Goal: Navigation & Orientation: Find specific page/section

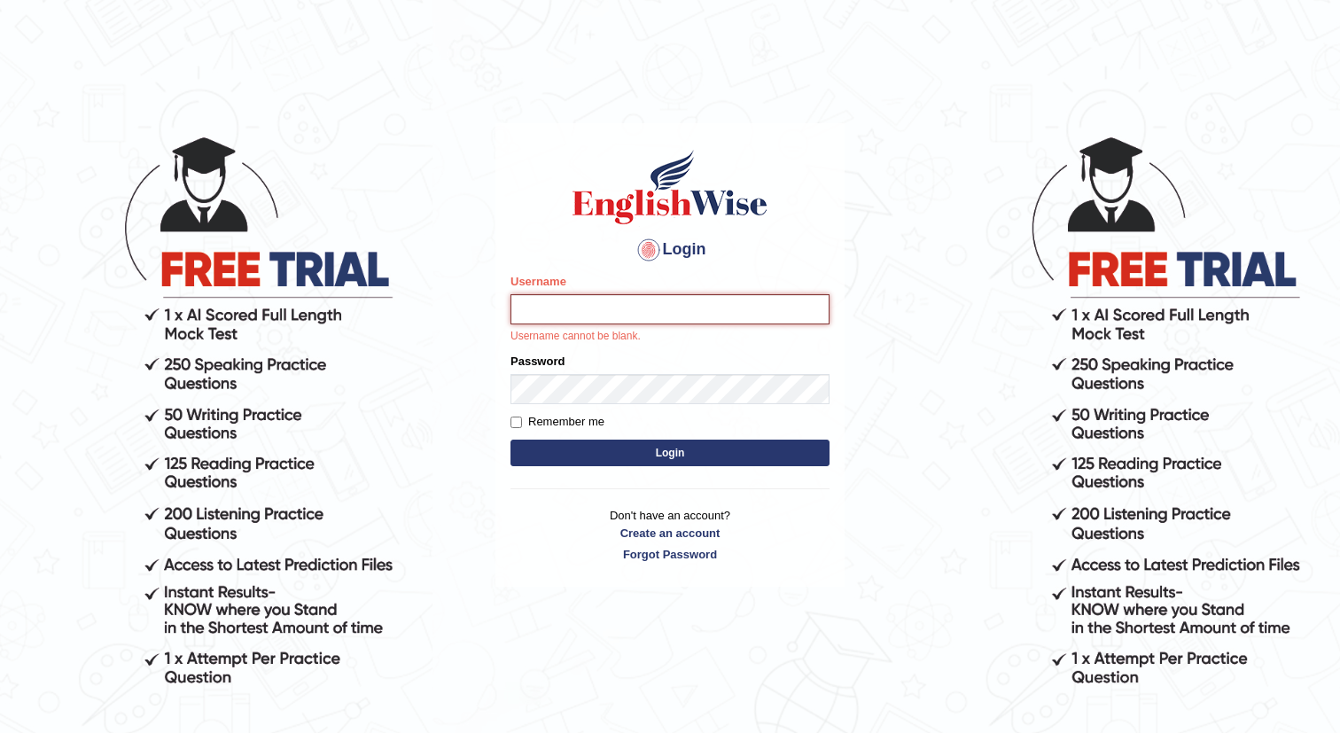
type input "chifum"
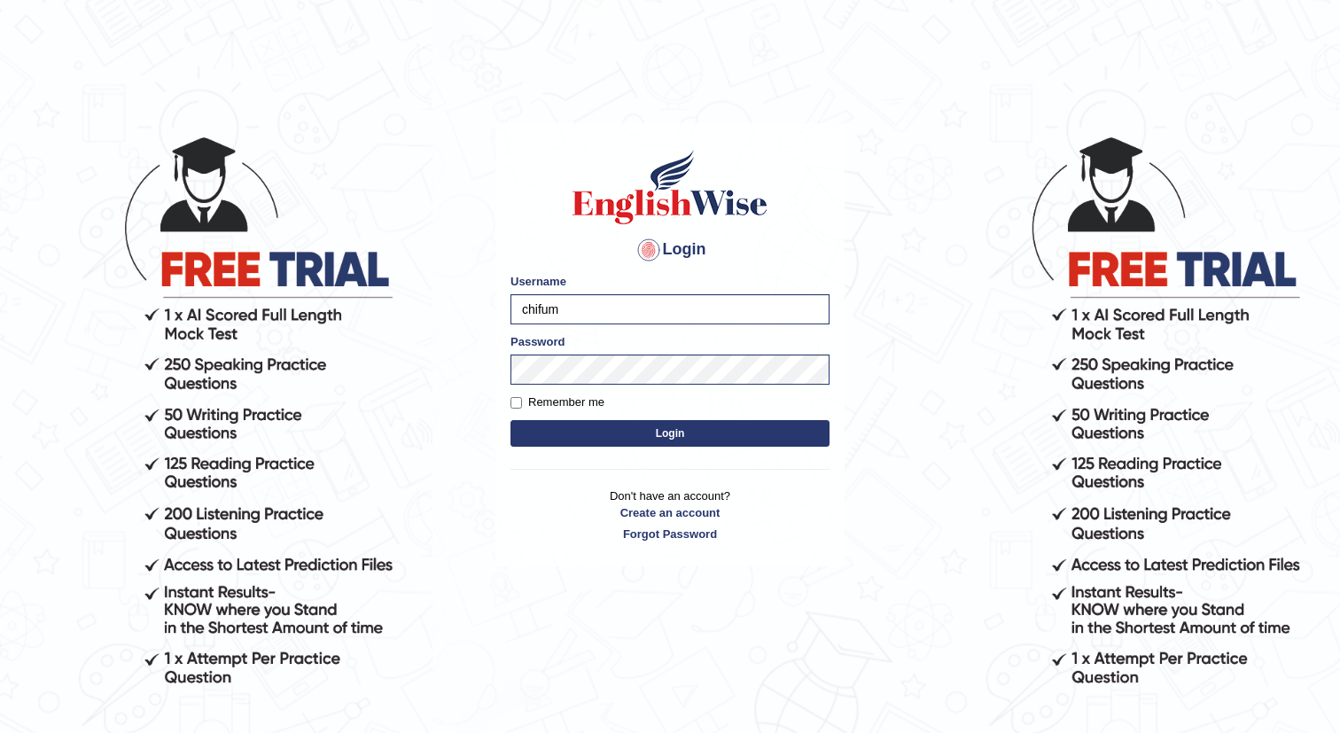
click at [678, 432] on button "Login" at bounding box center [669, 433] width 319 height 27
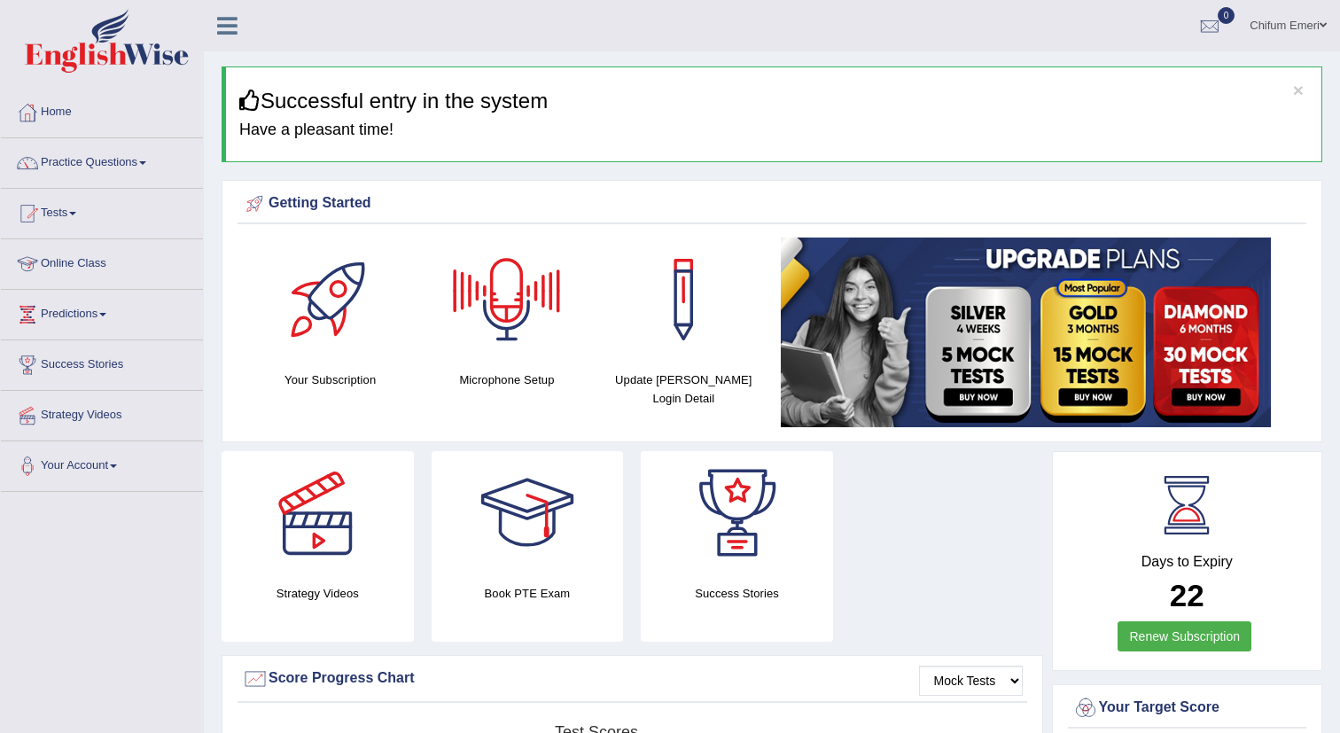
click at [74, 265] on link "Online Class" at bounding box center [102, 261] width 202 height 44
